Goal: Navigation & Orientation: Find specific page/section

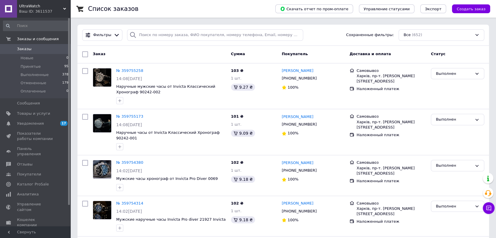
click at [42, 13] on div "Ваш ID: 3611537" at bounding box center [44, 11] width 51 height 5
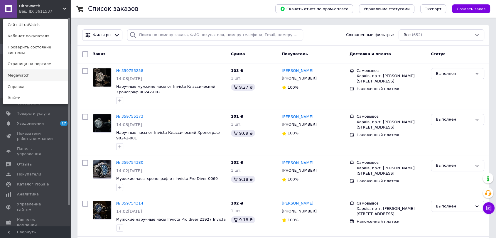
click at [15, 72] on link "Megawatch" at bounding box center [35, 75] width 65 height 11
